Goal: Check status: Check status

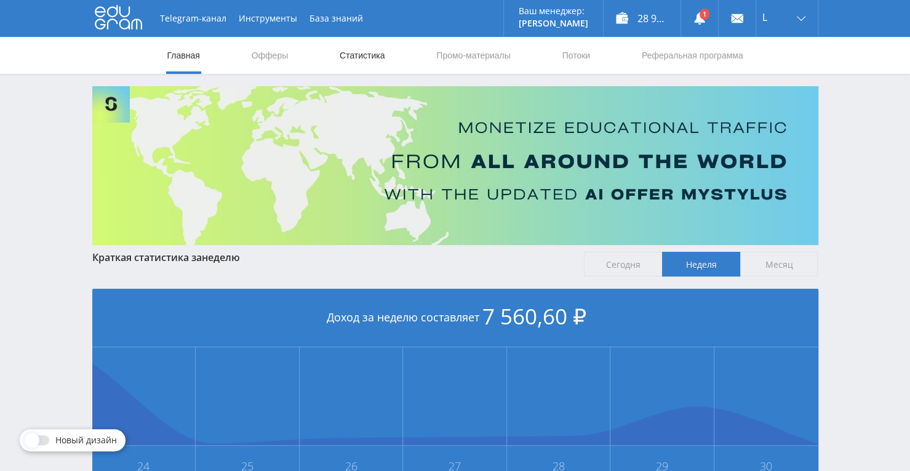
click at [353, 63] on link "Статистика" at bounding box center [363, 55] width 48 height 37
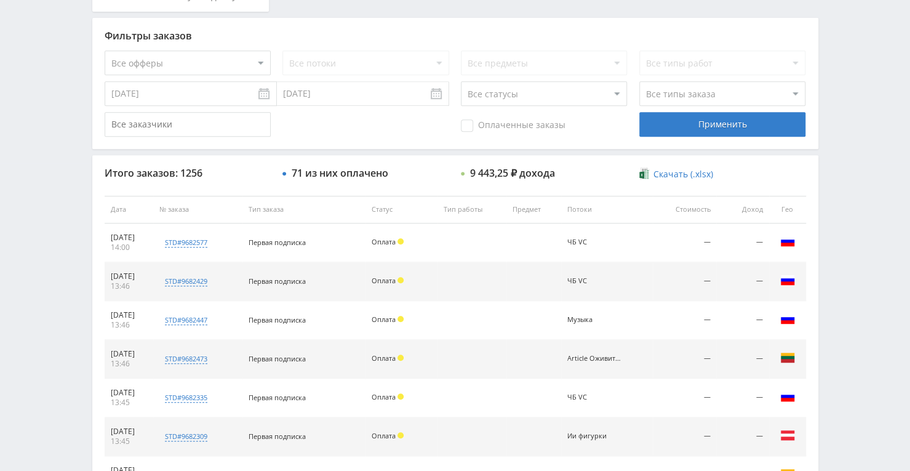
scroll to position [190, 0]
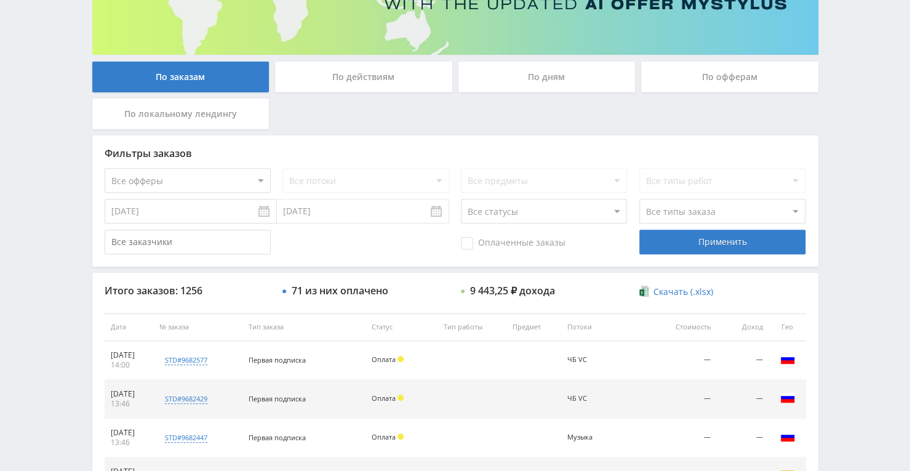
click at [564, 85] on div "По дням" at bounding box center [547, 77] width 177 height 31
click at [0, 0] on input "По дням" at bounding box center [0, 0] width 0 height 0
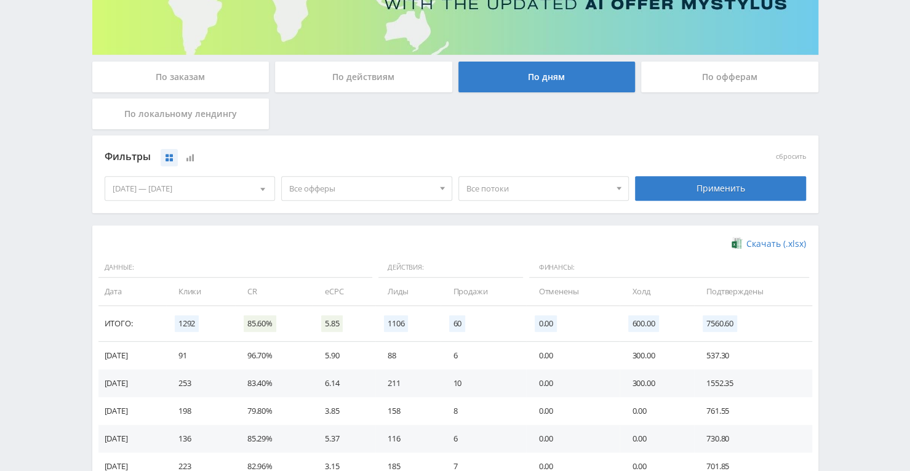
scroll to position [0, 0]
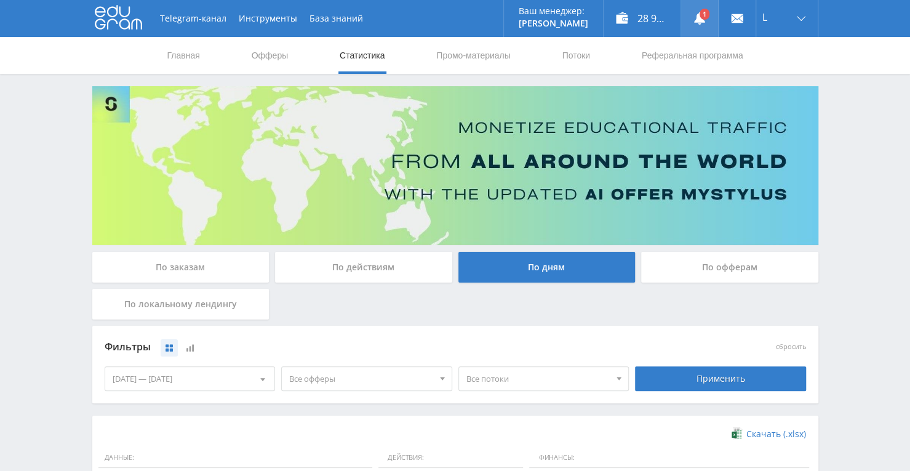
click at [701, 17] on link at bounding box center [699, 18] width 37 height 37
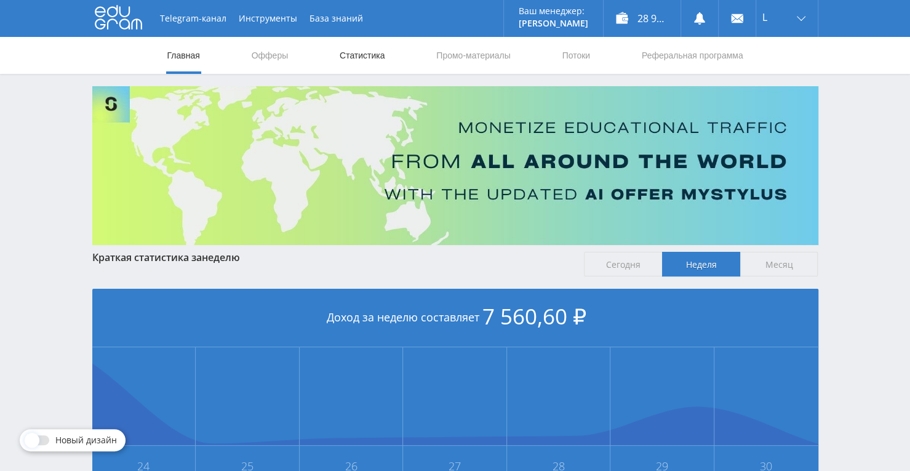
click at [367, 51] on link "Статистика" at bounding box center [363, 55] width 48 height 37
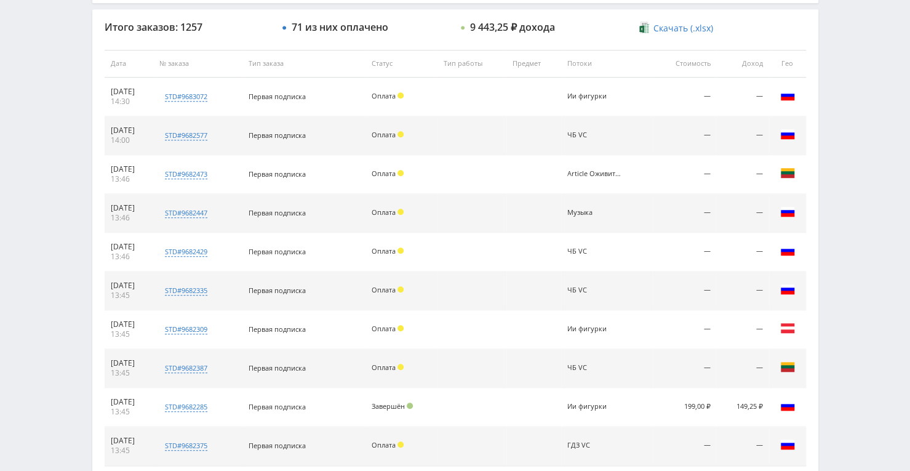
scroll to position [465, 0]
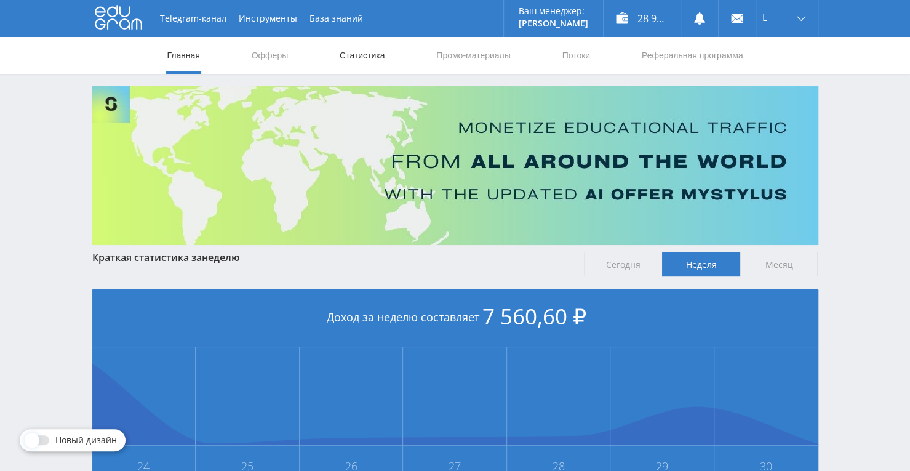
click at [377, 50] on link "Статистика" at bounding box center [363, 55] width 48 height 37
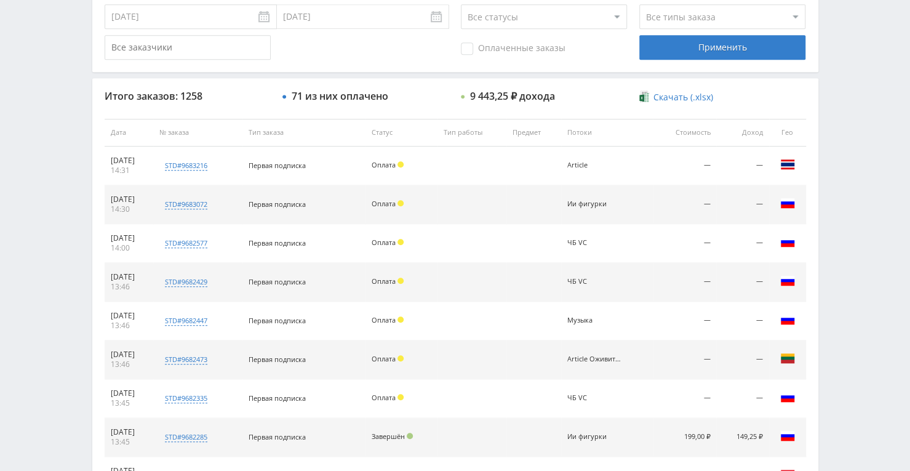
scroll to position [404, 0]
